Goal: Information Seeking & Learning: Check status

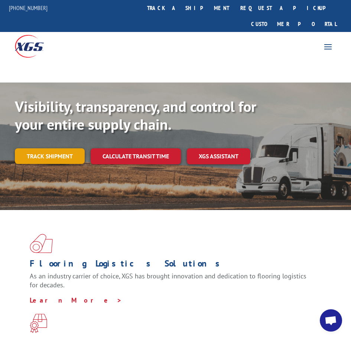
click at [57, 148] on link "Track shipment" at bounding box center [50, 156] width 70 height 16
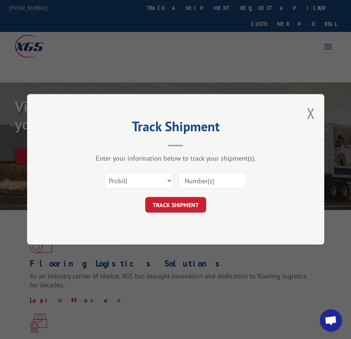
click at [184, 176] on input at bounding box center [212, 181] width 68 height 16
click at [197, 179] on input at bounding box center [212, 181] width 68 height 16
type input "17551389"
click button "TRACK SHIPMENT" at bounding box center [175, 205] width 61 height 16
